Goal: Find specific page/section: Find specific page/section

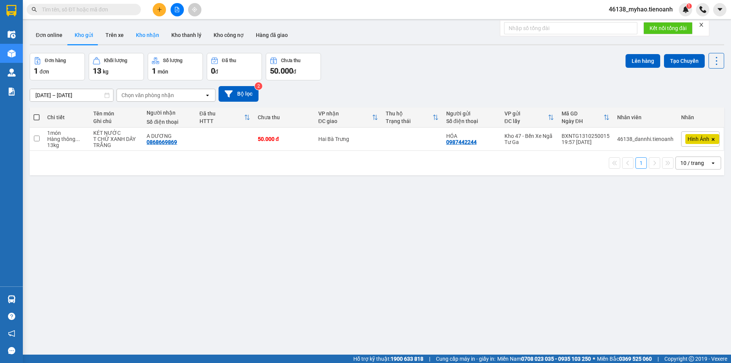
click at [145, 38] on button "Kho nhận" at bounding box center [147, 35] width 35 height 18
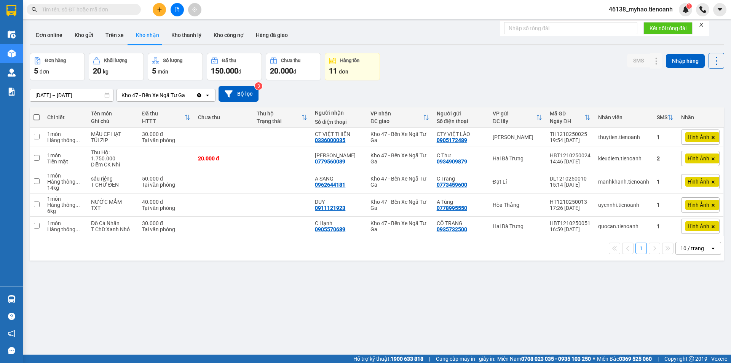
click at [70, 100] on div "ver 1.8.147 Đơn online Kho gửi Trên xe Kho nhận Kho thanh lý Kho công nợ Hàng đ…" at bounding box center [377, 204] width 701 height 363
click at [73, 96] on input "[DATE] – [DATE]" at bounding box center [71, 95] width 83 height 12
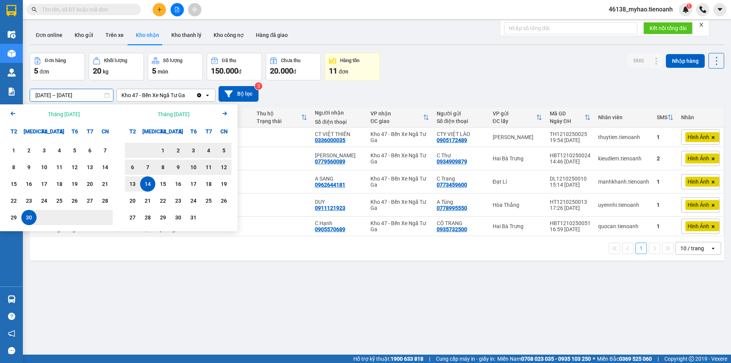
click at [165, 297] on div "ver 1.8.147 Đơn online Kho gửi Trên xe Kho nhận Kho thanh lý Kho công nợ Hàng đ…" at bounding box center [377, 204] width 701 height 363
